Goal: Use online tool/utility: Utilize a website feature to perform a specific function

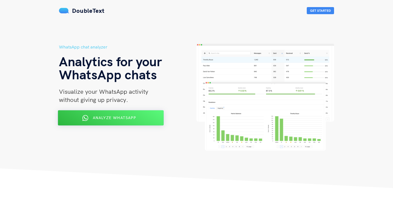
click at [104, 122] on button "Analyze WhatsApp" at bounding box center [111, 118] width 106 height 15
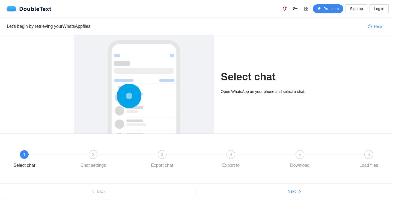
click at [223, 99] on div "Select chat Open WhatsApp on your phone and select a chat." at bounding box center [270, 84] width 99 height 98
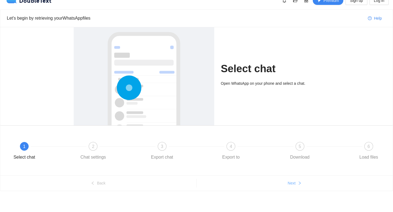
click at [286, 185] on button "Next" at bounding box center [294, 183] width 196 height 9
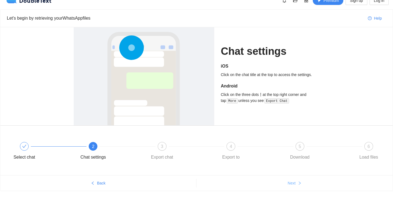
click at [287, 185] on button "Next" at bounding box center [294, 183] width 196 height 9
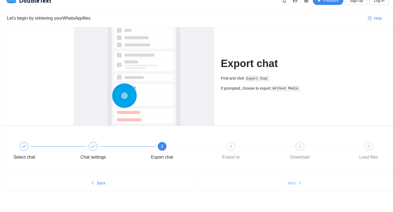
click at [287, 185] on button "Next" at bounding box center [294, 183] width 196 height 9
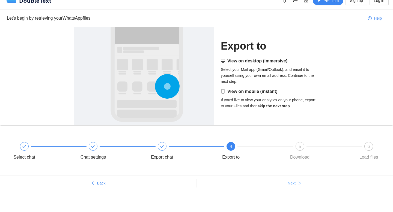
click at [287, 185] on button "Next" at bounding box center [294, 183] width 196 height 9
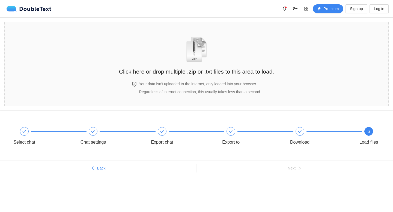
scroll to position [0, 0]
click at [287, 185] on div "Select chat Chat settings Export chat Export to Download 6 Load files Back Next" at bounding box center [196, 154] width 393 height 87
click at [211, 50] on div "Click here or drop multiple .zip or .txt files to this area to load." at bounding box center [196, 52] width 155 height 49
